Goal: Information Seeking & Learning: Learn about a topic

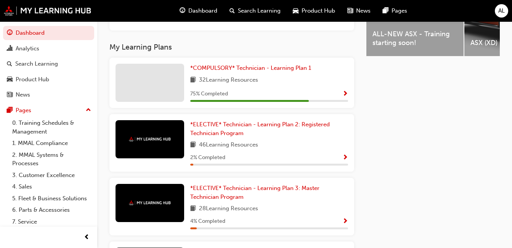
scroll to position [381, 0]
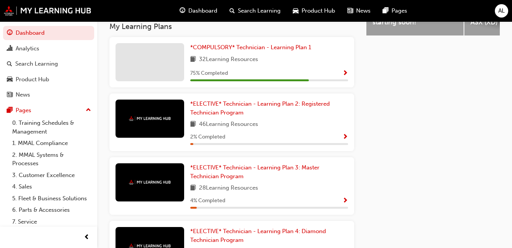
click at [240, 59] on span "32 Learning Resources" at bounding box center [228, 60] width 59 height 10
click at [243, 52] on link "*COMPULSORY* Technician - Learning Plan 1" at bounding box center [252, 47] width 124 height 9
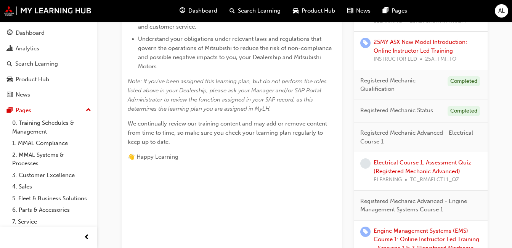
scroll to position [266, 0]
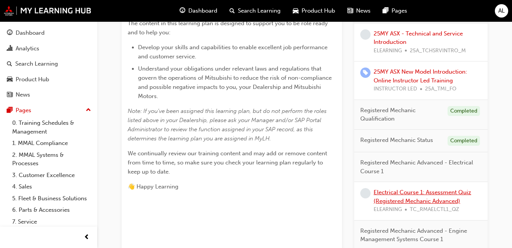
click at [446, 192] on link "Electrical Course 1: Assessment Quiz (Registered Mechanic Advanced)" at bounding box center [422, 197] width 98 height 16
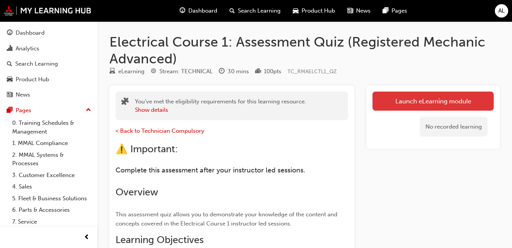
click at [419, 99] on link "Launch eLearning module" at bounding box center [432, 100] width 121 height 19
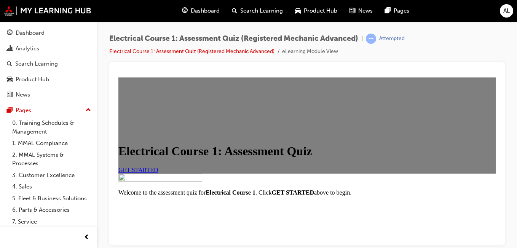
scroll to position [37, 0]
click at [158, 173] on span "GET STARTED" at bounding box center [138, 169] width 40 height 6
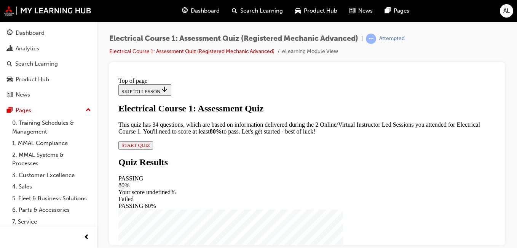
scroll to position [109, 0]
click at [150, 147] on span "START QUIZ" at bounding box center [136, 145] width 29 height 6
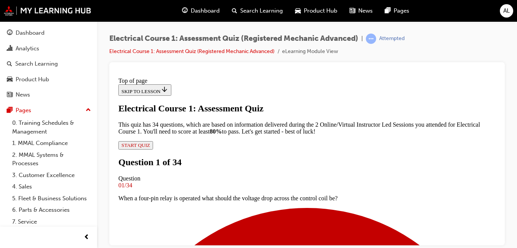
scroll to position [109, 0]
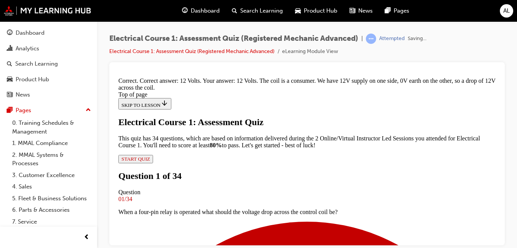
scroll to position [267, 0]
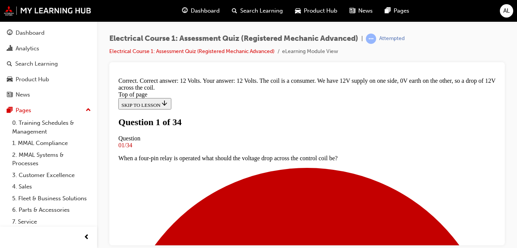
drag, startPoint x: 495, startPoint y: 165, endPoint x: 615, endPoint y: 241, distance: 141.7
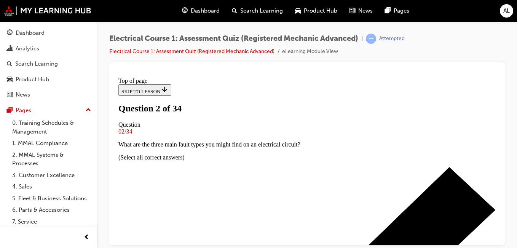
scroll to position [94, 0]
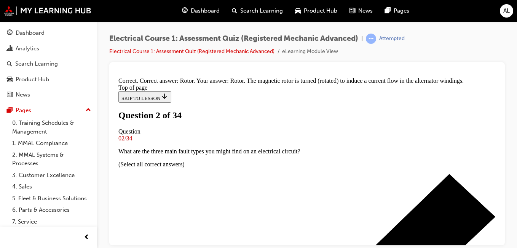
scroll to position [267, 0]
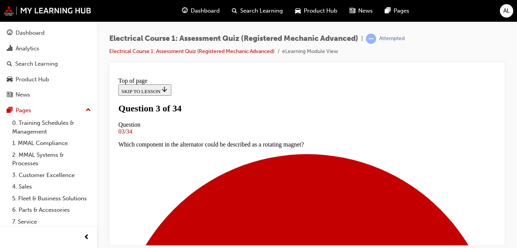
scroll to position [100, 0]
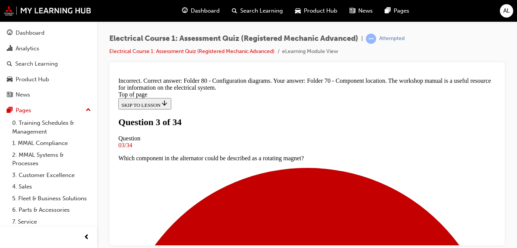
scroll to position [254, 0]
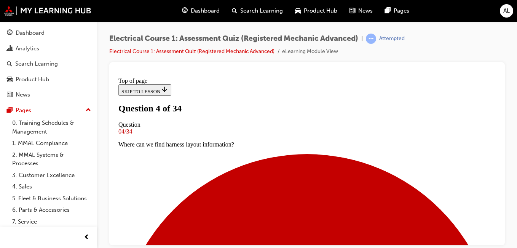
scroll to position [115, 0]
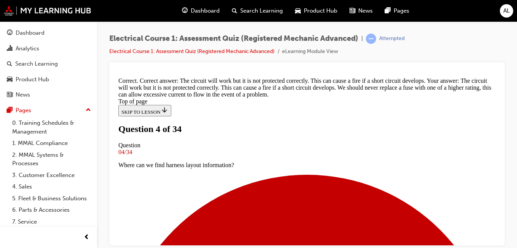
scroll to position [277, 0]
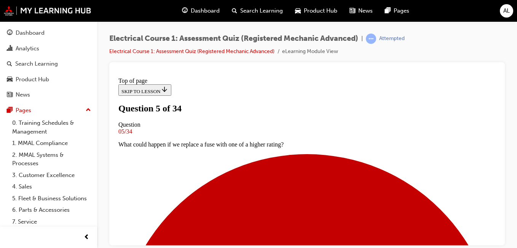
scroll to position [115, 0]
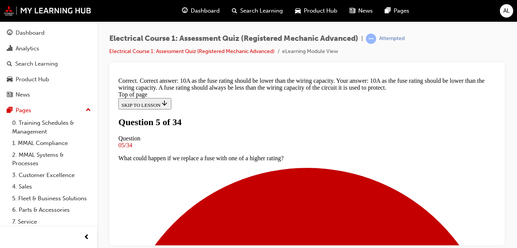
scroll to position [297, 0]
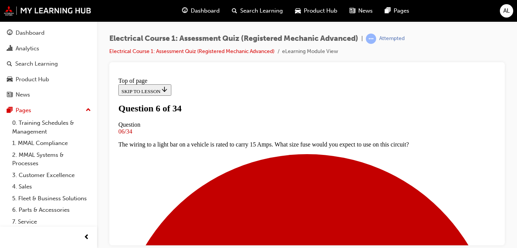
scroll to position [98, 0]
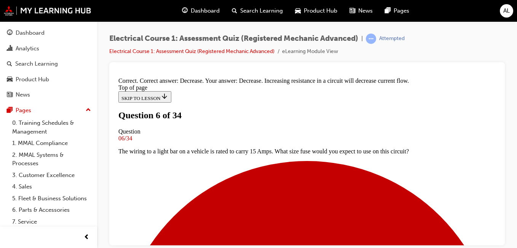
scroll to position [258, 0]
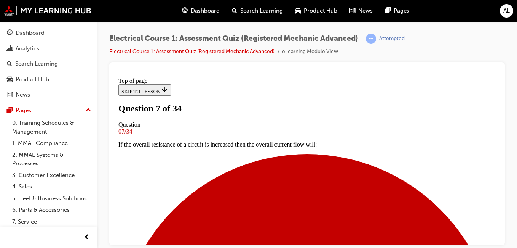
scroll to position [103, 0]
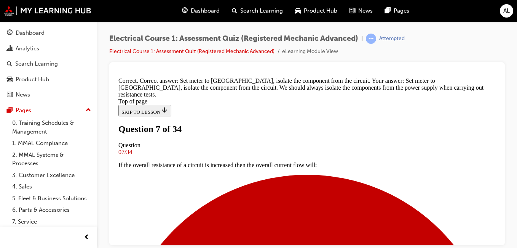
scroll to position [282, 0]
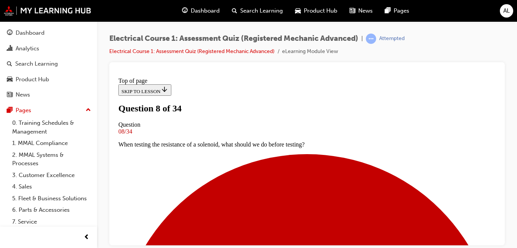
scroll to position [99, 0]
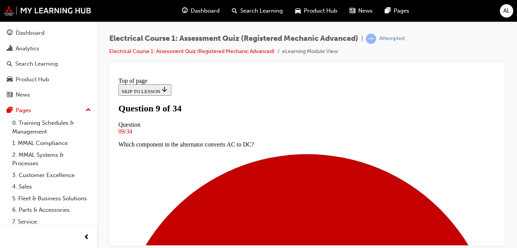
scroll to position [105, 0]
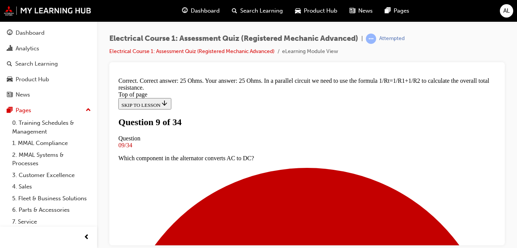
scroll to position [267, 0]
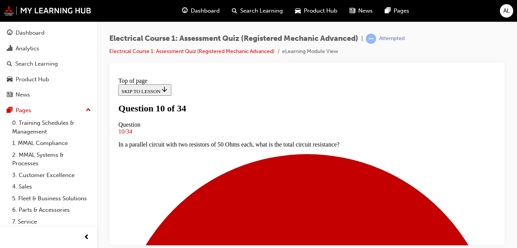
scroll to position [77, 0]
drag, startPoint x: 298, startPoint y: 229, endPoint x: 304, endPoint y: 223, distance: 8.6
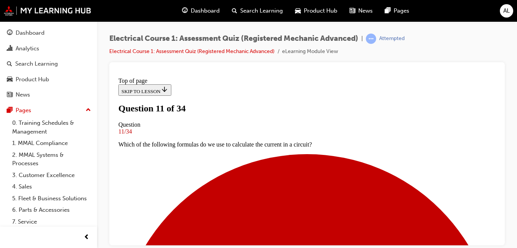
scroll to position [93, 0]
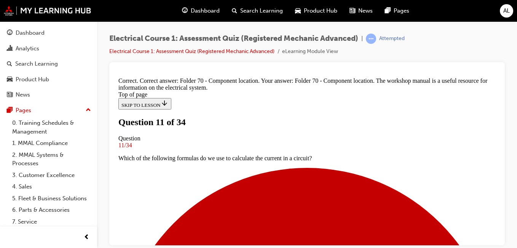
scroll to position [254, 0]
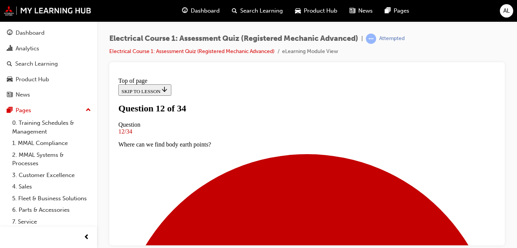
scroll to position [97, 0]
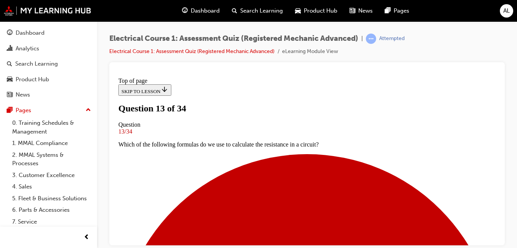
scroll to position [104, 0]
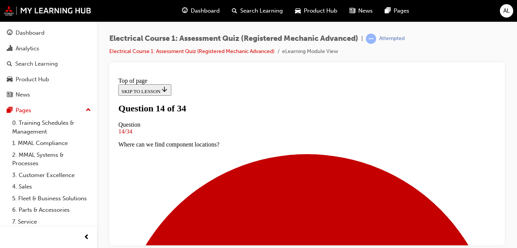
scroll to position [109, 0]
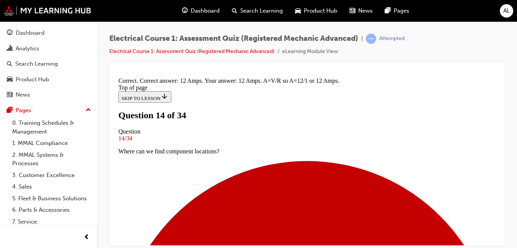
scroll to position [273, 0]
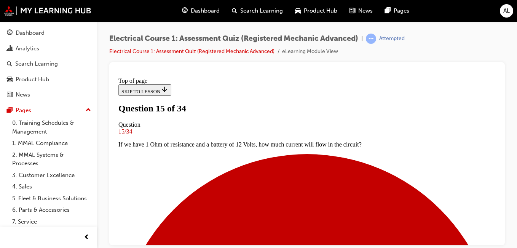
scroll to position [97, 0]
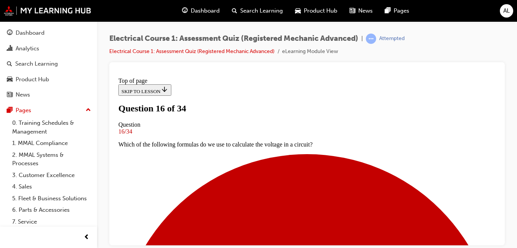
scroll to position [137, 0]
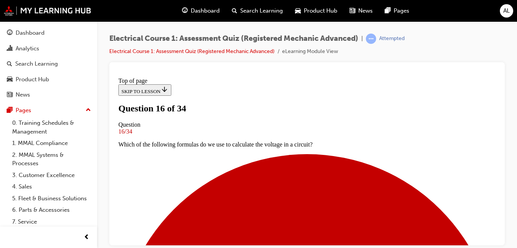
scroll to position [99, 0]
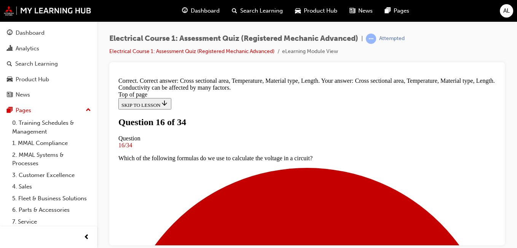
scroll to position [319, 0]
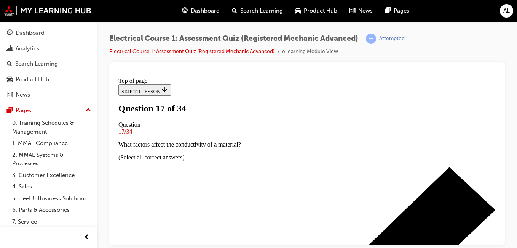
scroll to position [154, 0]
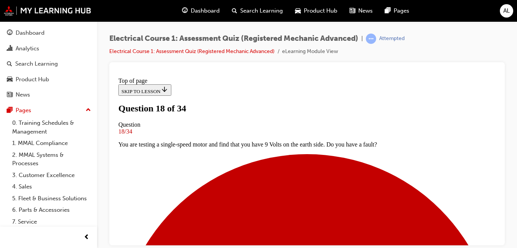
scroll to position [98, 0]
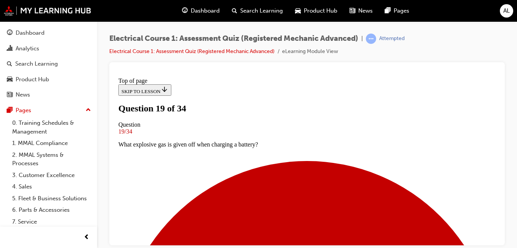
scroll to position [107, 0]
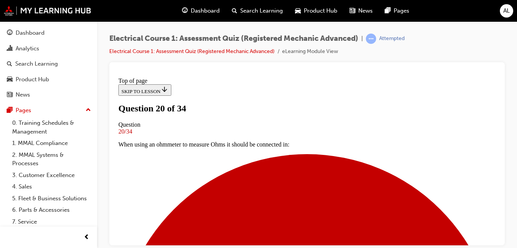
scroll to position [111, 0]
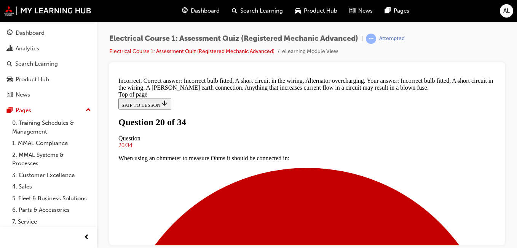
scroll to position [297, 0]
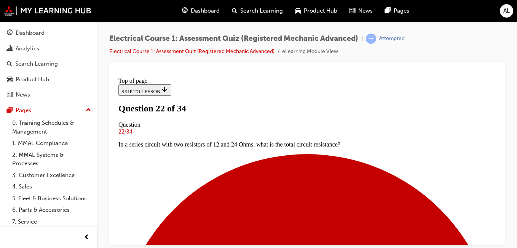
scroll to position [115, 0]
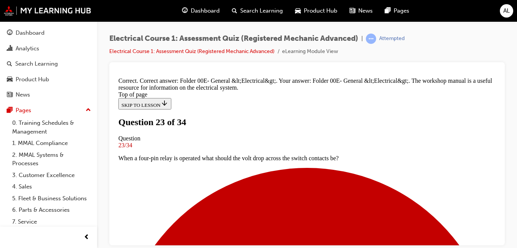
scroll to position [267, 0]
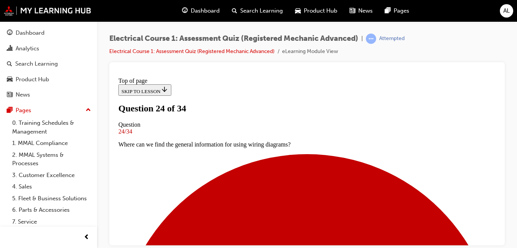
scroll to position [77, 0]
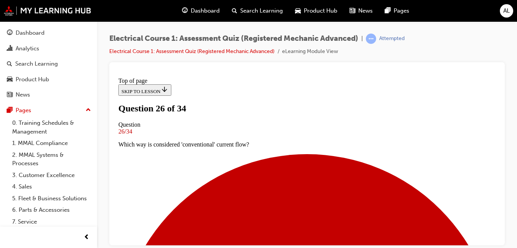
scroll to position [154, 0]
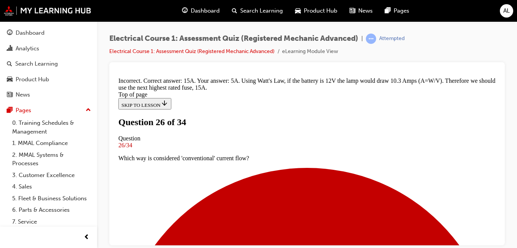
scroll to position [275, 0]
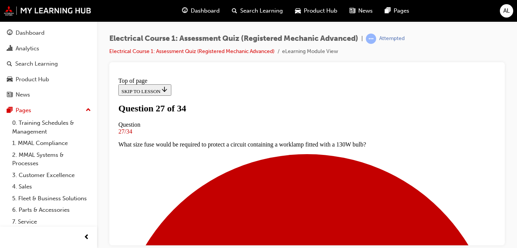
scroll to position [105, 0]
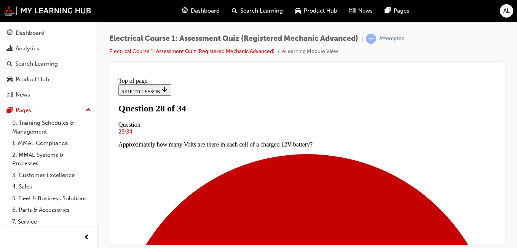
scroll to position [94, 0]
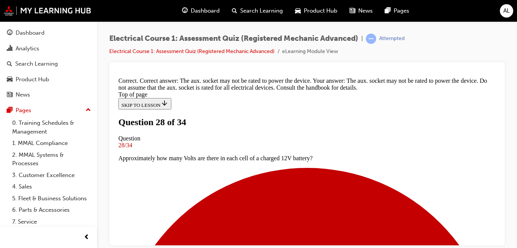
scroll to position [236, 0]
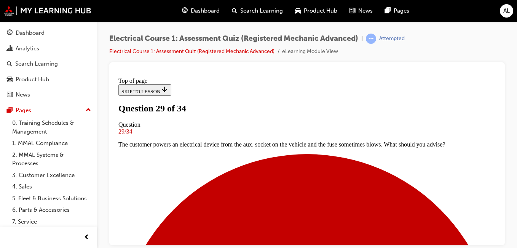
scroll to position [115, 0]
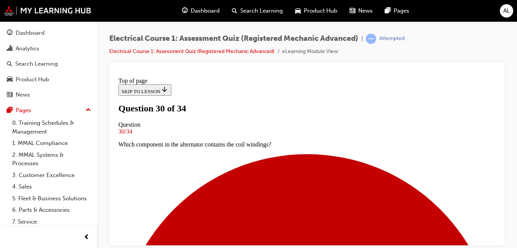
scroll to position [77, 0]
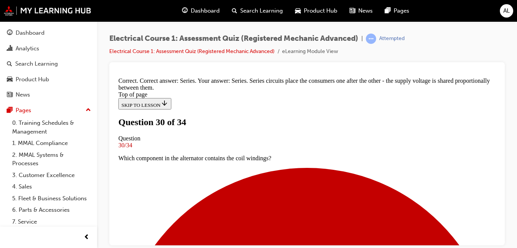
scroll to position [269, 0]
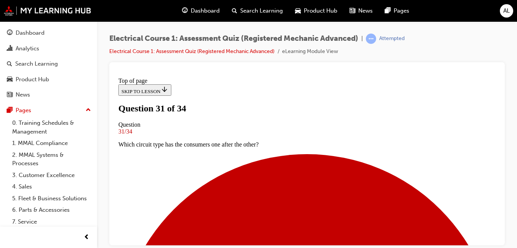
scroll to position [115, 0]
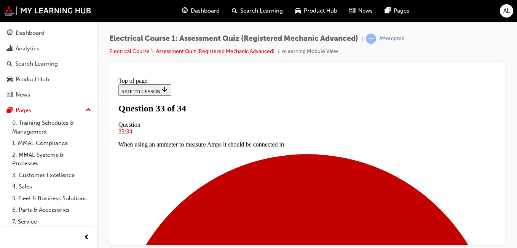
scroll to position [154, 0]
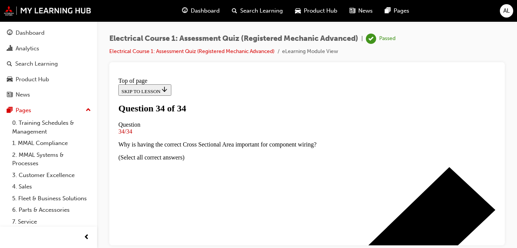
scroll to position [218, 0]
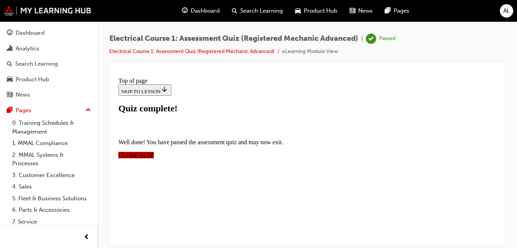
click at [154, 151] on span "CLOSE QUIZ" at bounding box center [135, 154] width 35 height 6
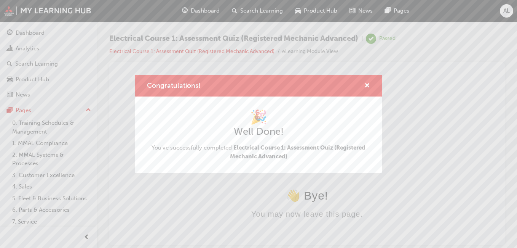
scroll to position [0, 0]
click at [366, 83] on span "cross-icon" at bounding box center [368, 86] width 6 height 7
